Goal: Find specific page/section: Find specific page/section

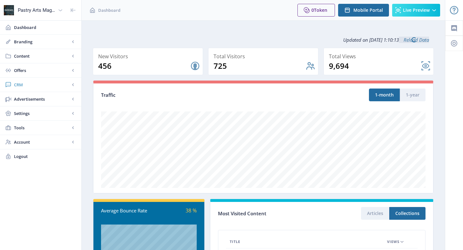
click at [18, 86] on span "CRM" at bounding box center [42, 84] width 56 height 6
click at [25, 96] on span "Readers" at bounding box center [47, 99] width 55 height 6
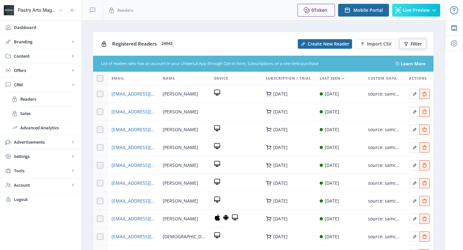
click at [412, 44] on span "Filter" at bounding box center [416, 43] width 11 height 5
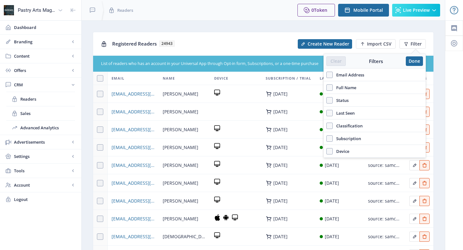
click at [357, 73] on span "Email Address" at bounding box center [348, 75] width 31 height 8
click at [327, 74] on input "Email Address" at bounding box center [326, 74] width 0 height 0
checkbox input "true"
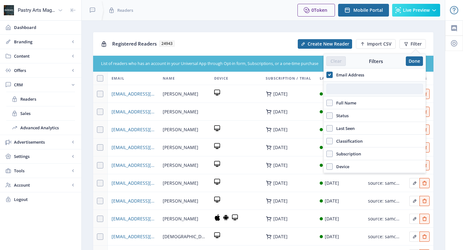
click at [357, 88] on input "text" at bounding box center [374, 89] width 97 height 10
paste input "[EMAIL_ADDRESS][DOMAIN_NAME]"
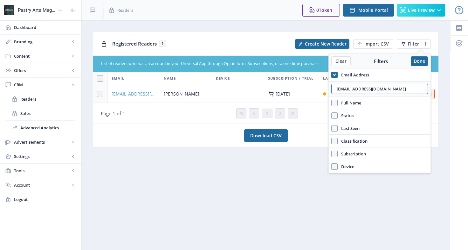
type input "[EMAIL_ADDRESS][DOMAIN_NAME]"
click at [124, 90] on span "[EMAIL_ADDRESS][DOMAIN_NAME]" at bounding box center [134, 94] width 45 height 8
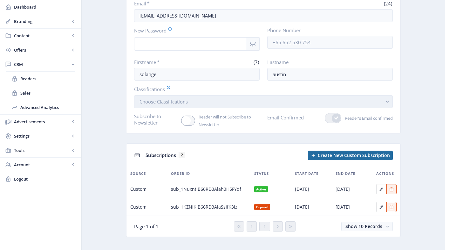
scroll to position [66, 0]
